Goal: Task Accomplishment & Management: Manage account settings

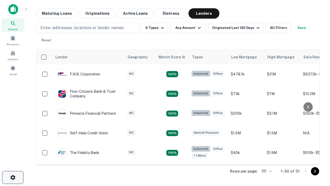
click at [13, 177] on icon "button" at bounding box center [13, 177] width 6 height 6
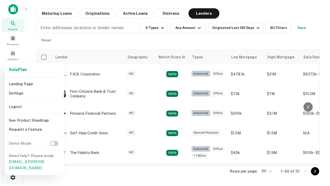
click at [34, 106] on li "Logout" at bounding box center [34, 106] width 55 height 9
